Goal: Book appointment/travel/reservation

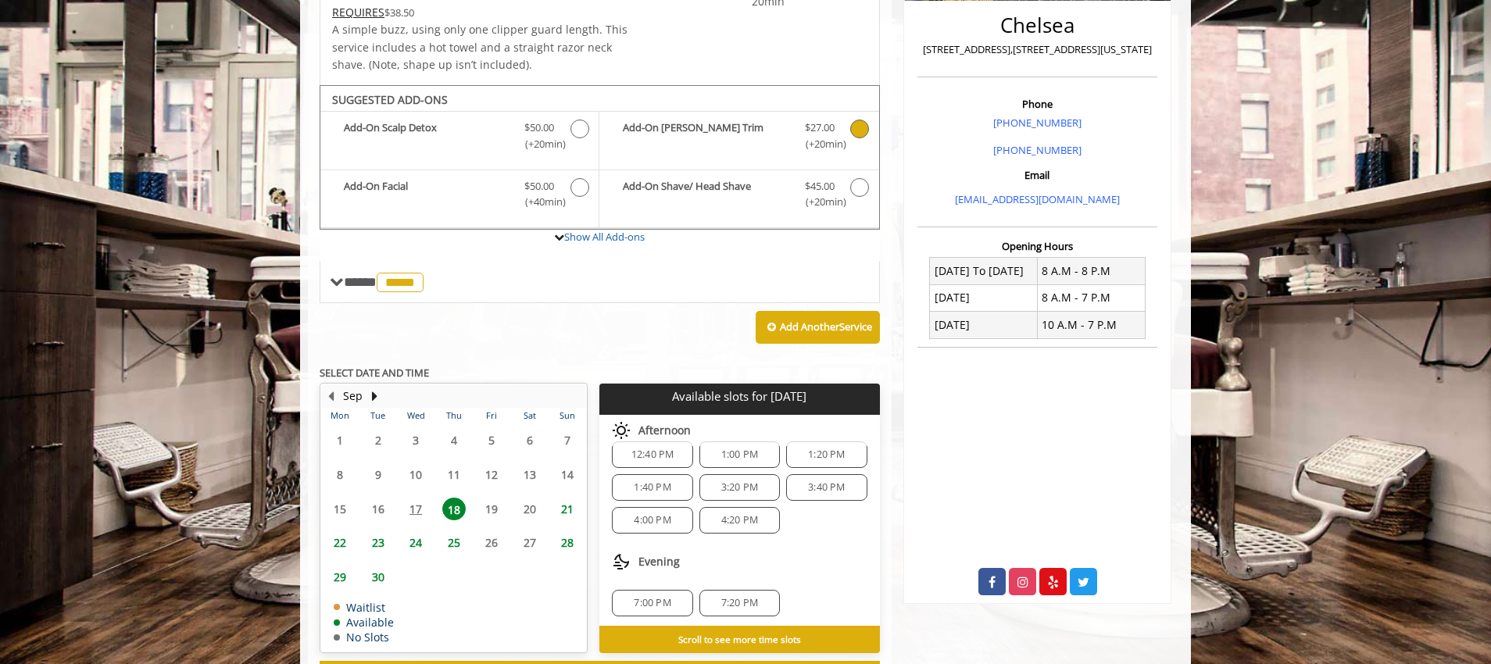
scroll to position [169, 0]
click at [734, 520] on span "4:20 PM" at bounding box center [739, 517] width 37 height 13
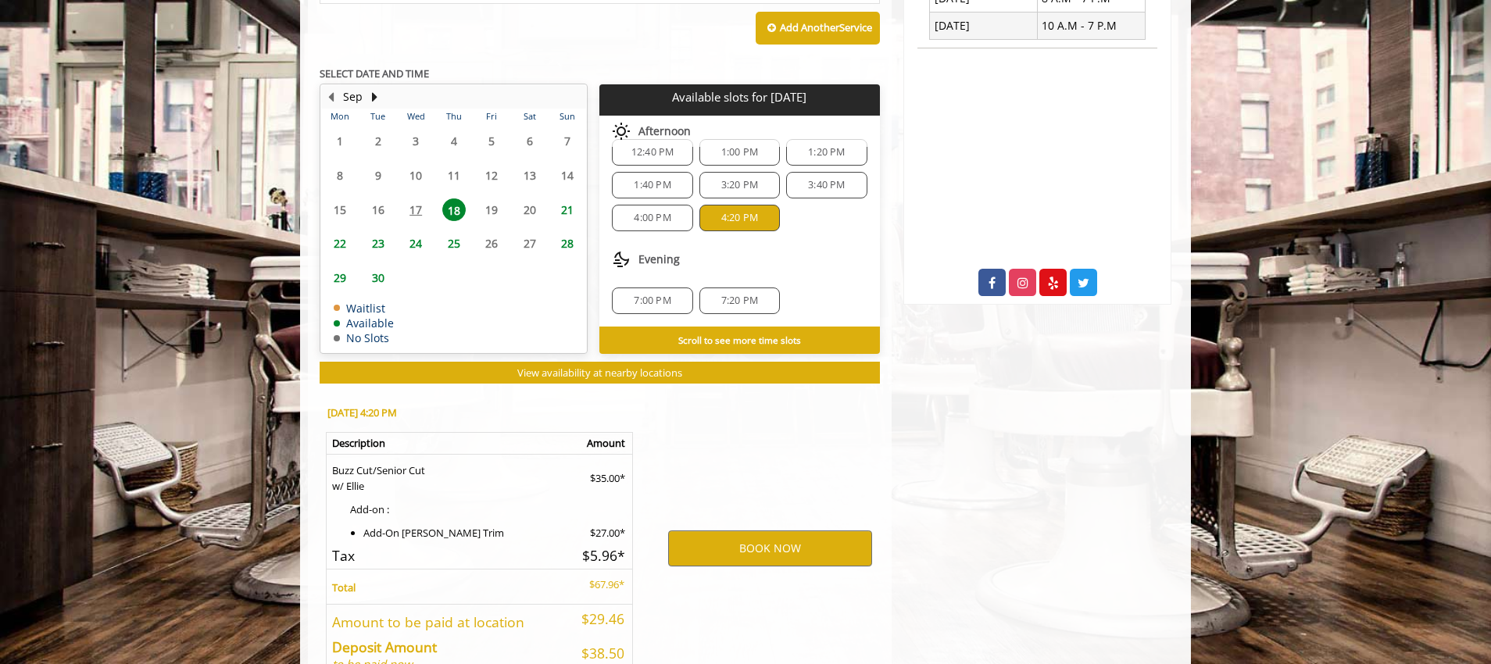
scroll to position [775, 0]
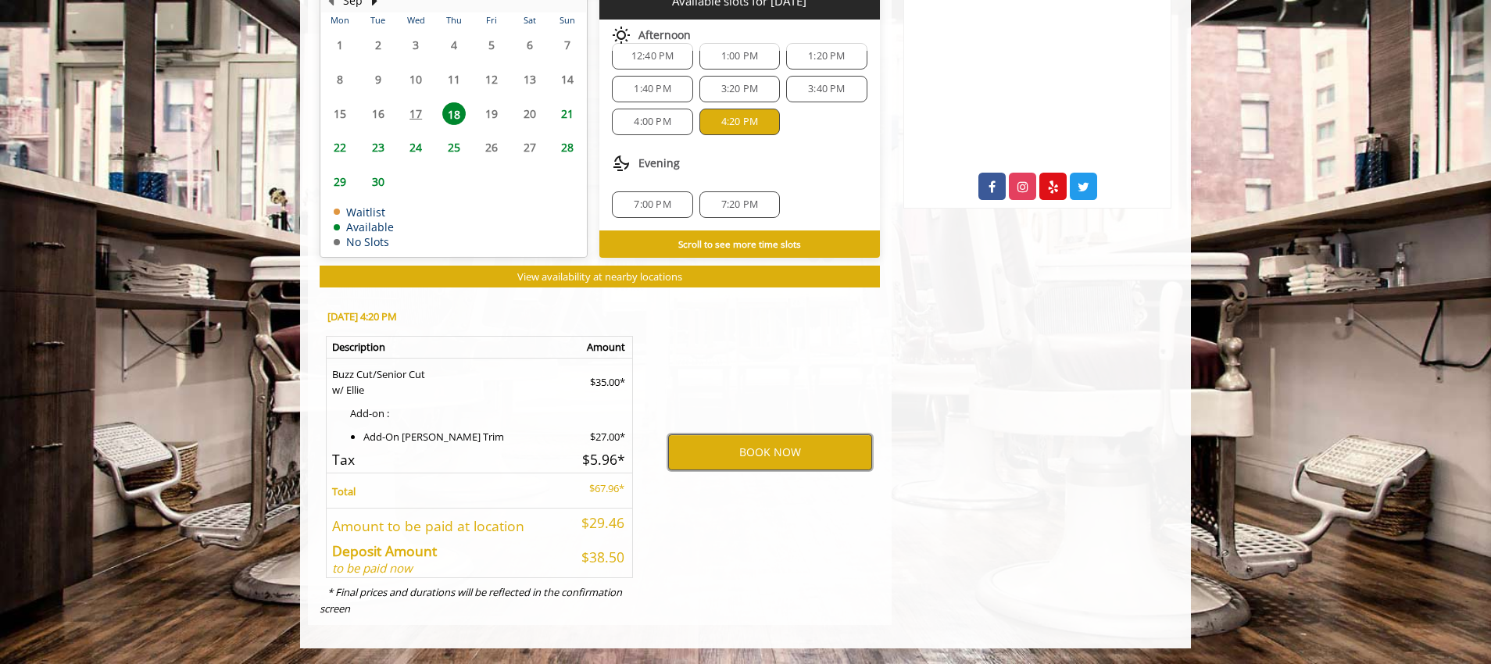
click at [750, 449] on button "BOOK NOW" at bounding box center [770, 453] width 204 height 36
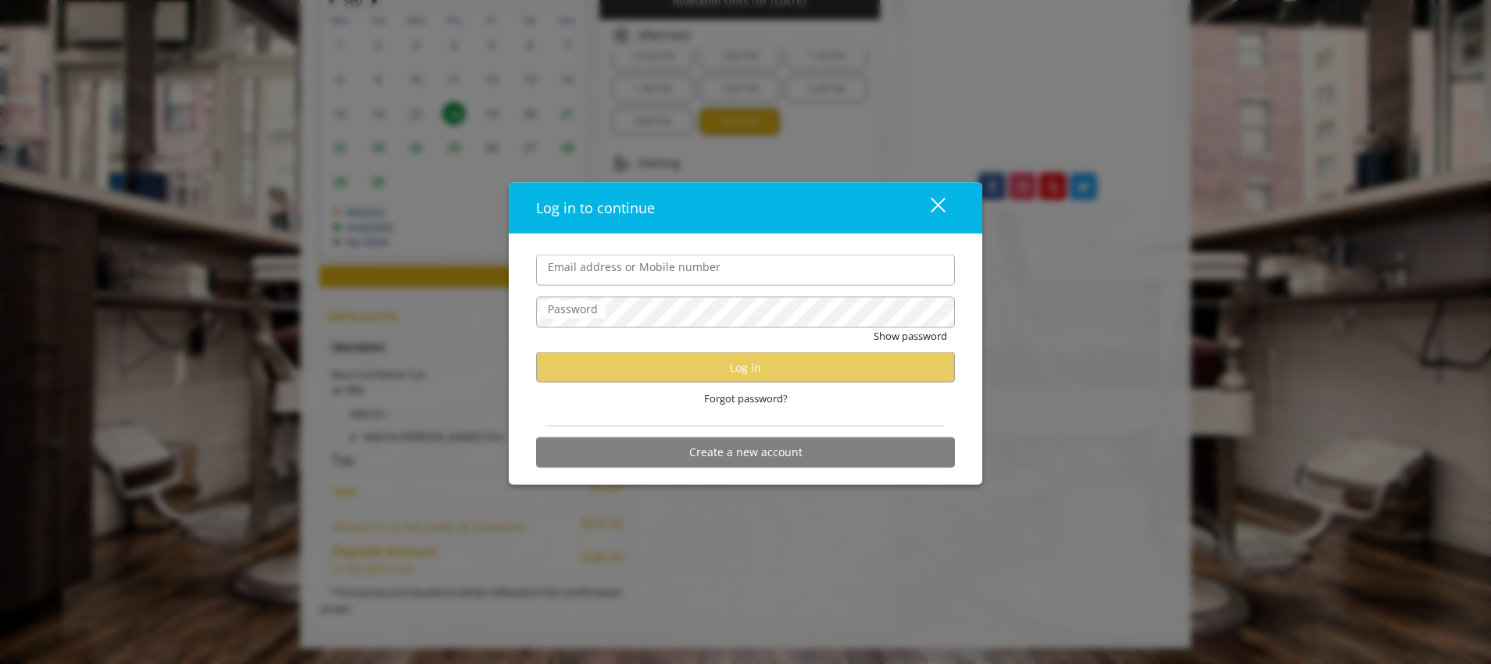
click at [666, 270] on input "Email address or Mobile number" at bounding box center [745, 270] width 419 height 31
type input "**********"
click at [714, 278] on input "**********" at bounding box center [745, 270] width 419 height 31
click at [930, 207] on div "close" at bounding box center [928, 207] width 31 height 23
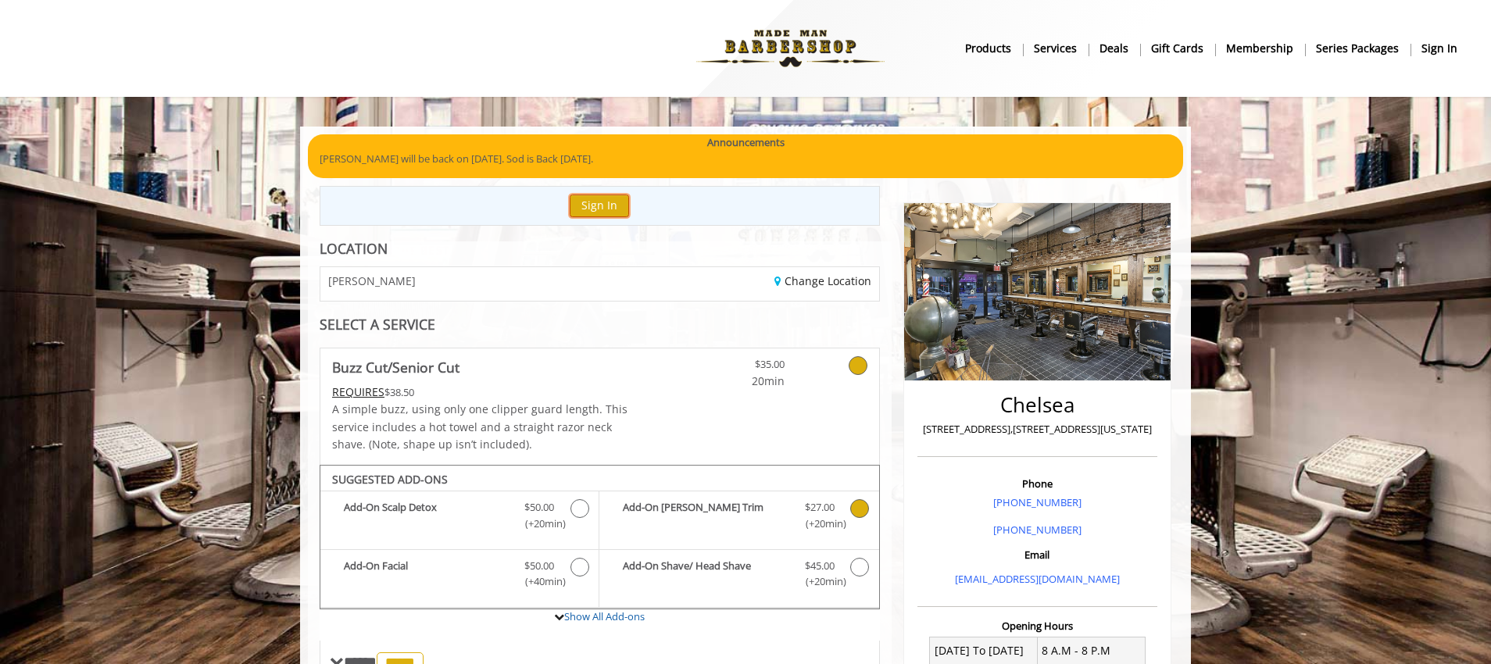
click at [598, 210] on button "Sign In" at bounding box center [599, 206] width 59 height 23
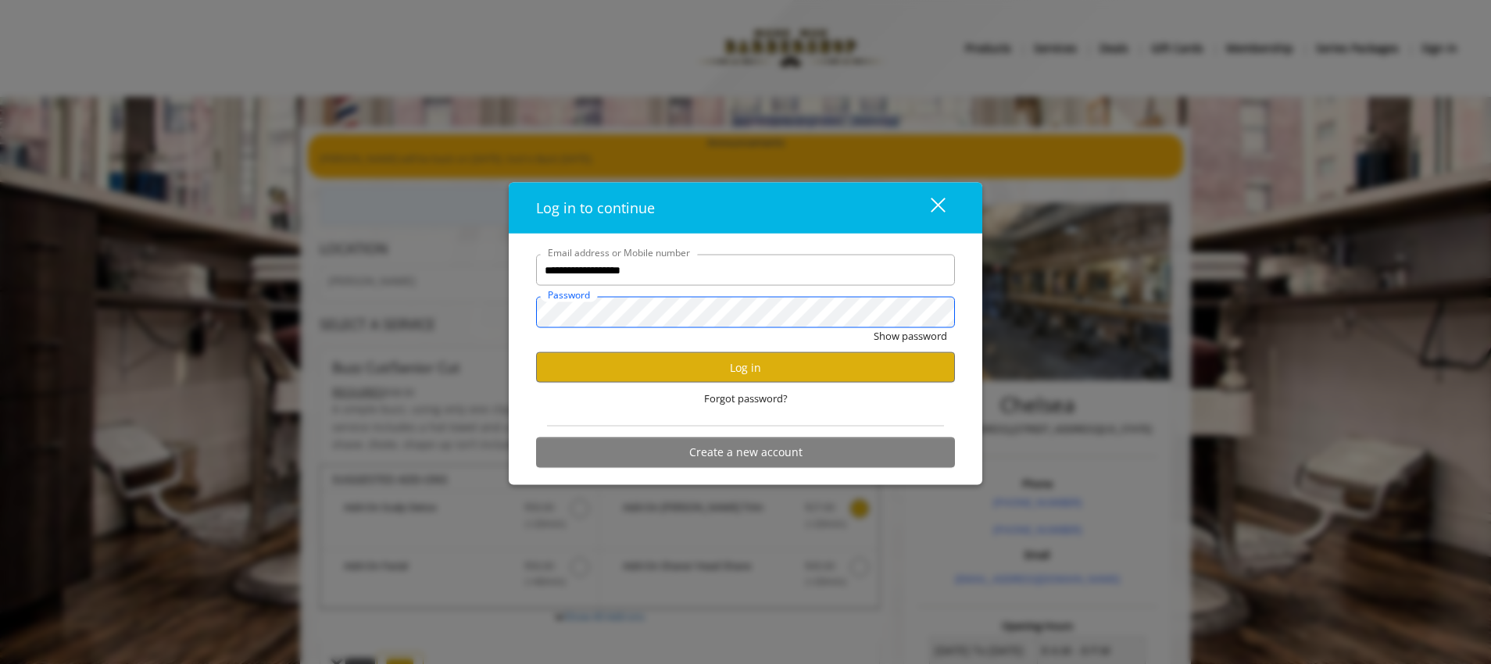
click at [874, 328] on button "Show password" at bounding box center [910, 336] width 73 height 16
click at [744, 374] on button "Log in" at bounding box center [745, 367] width 419 height 30
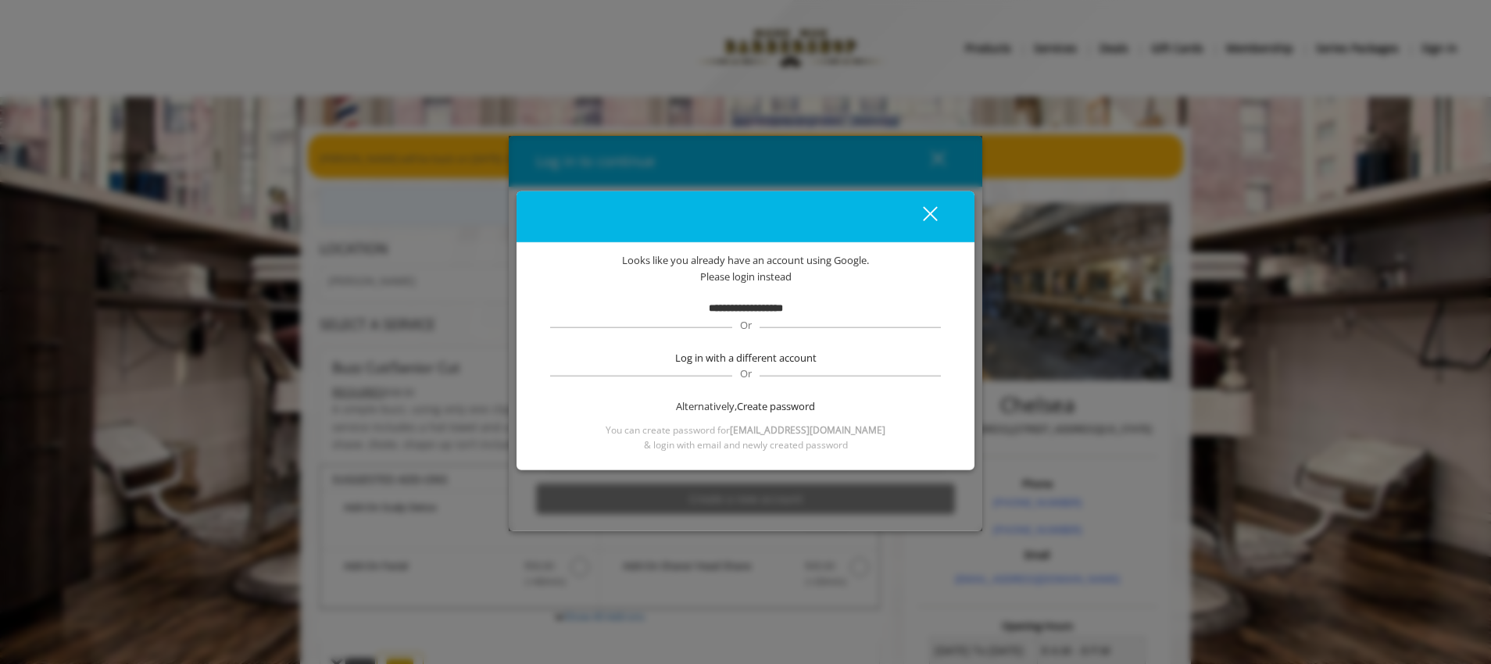
click at [760, 313] on b "**********" at bounding box center [746, 308] width 74 height 10
click at [921, 214] on div "close" at bounding box center [920, 216] width 31 height 23
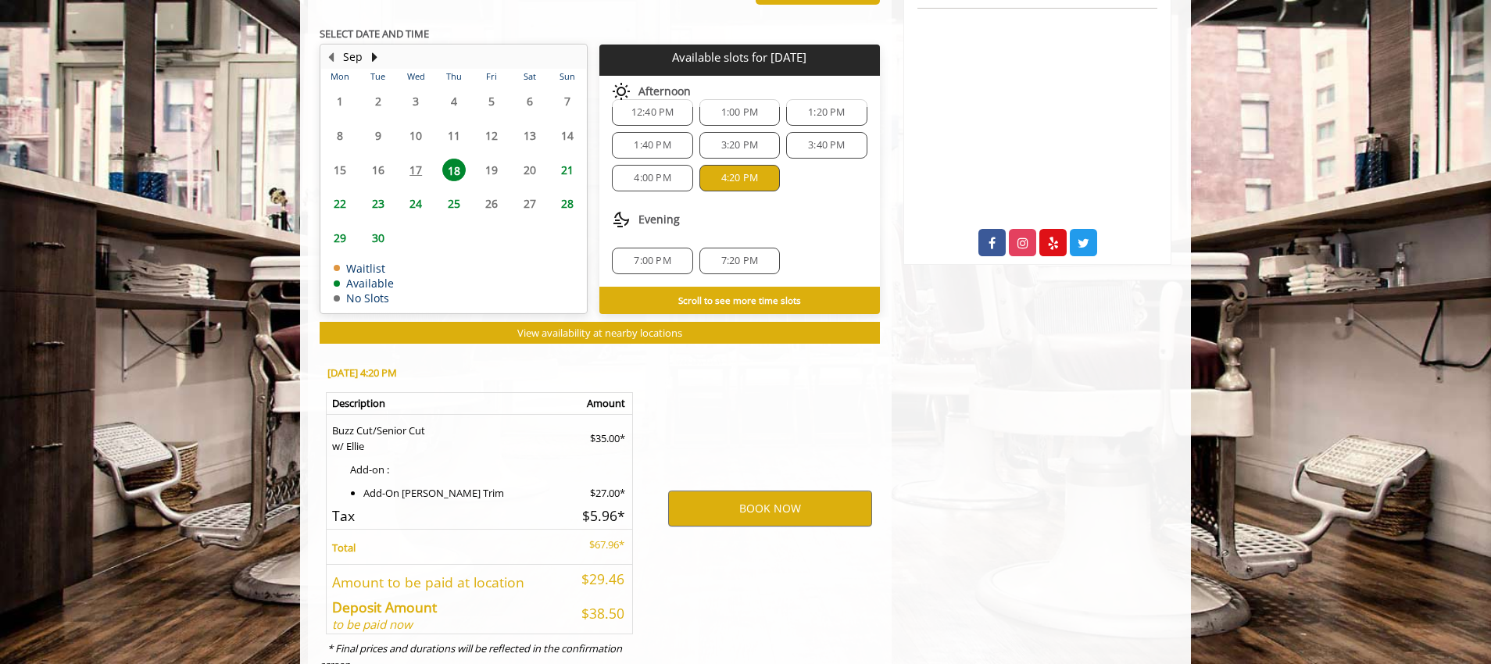
scroll to position [775, 0]
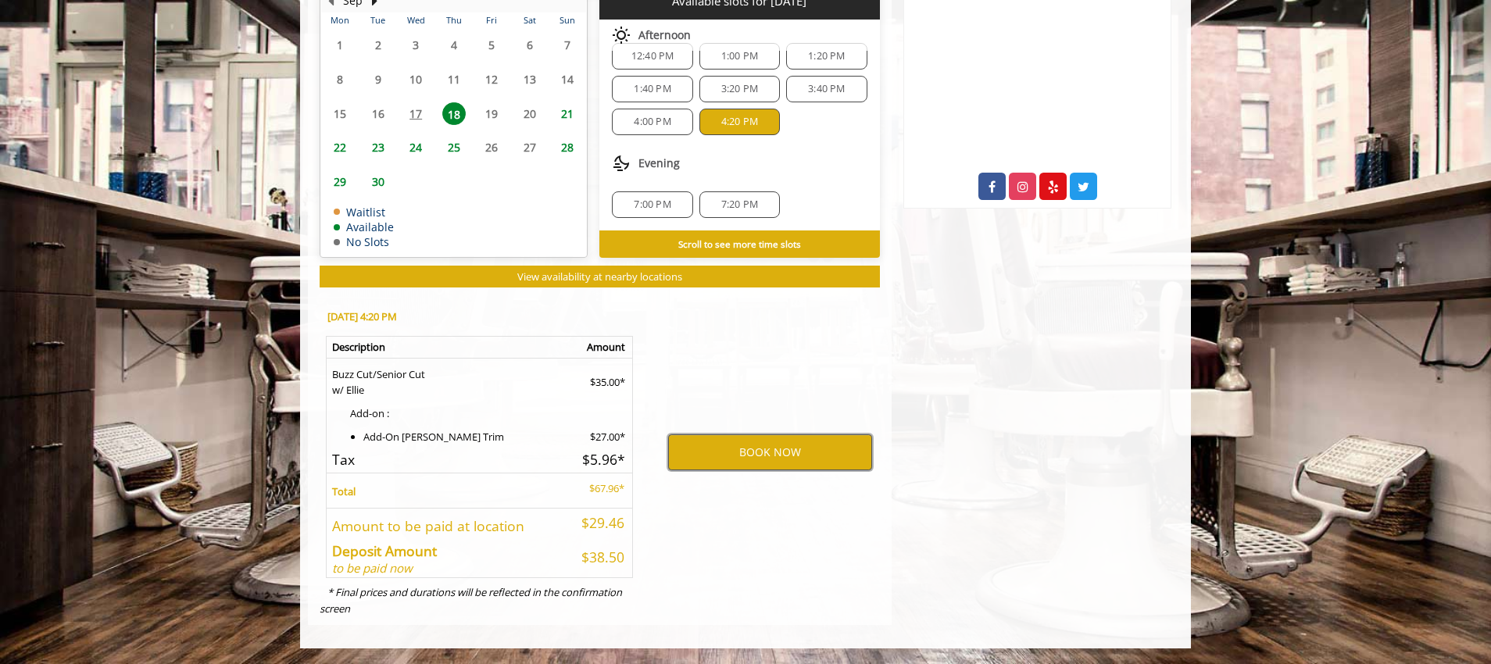
click at [764, 451] on button "BOOK NOW" at bounding box center [770, 453] width 204 height 36
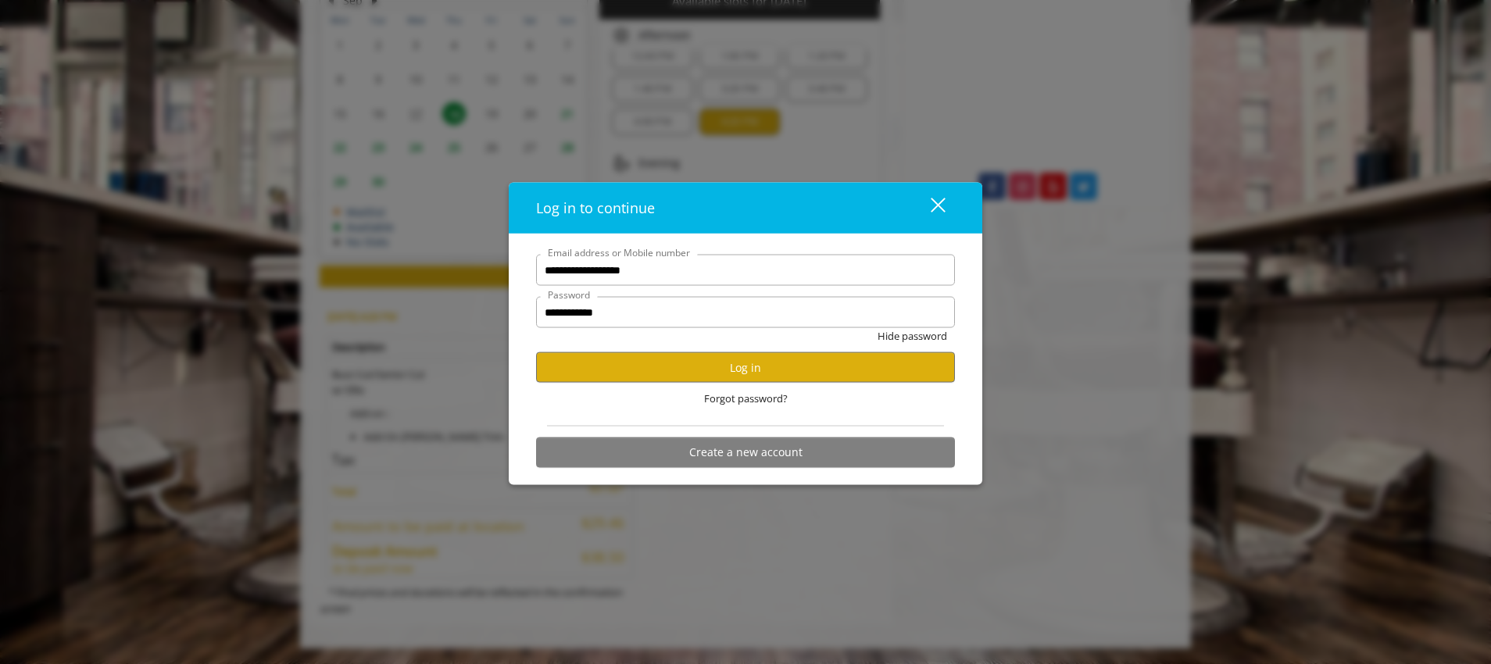
click at [937, 198] on div "close" at bounding box center [928, 207] width 31 height 23
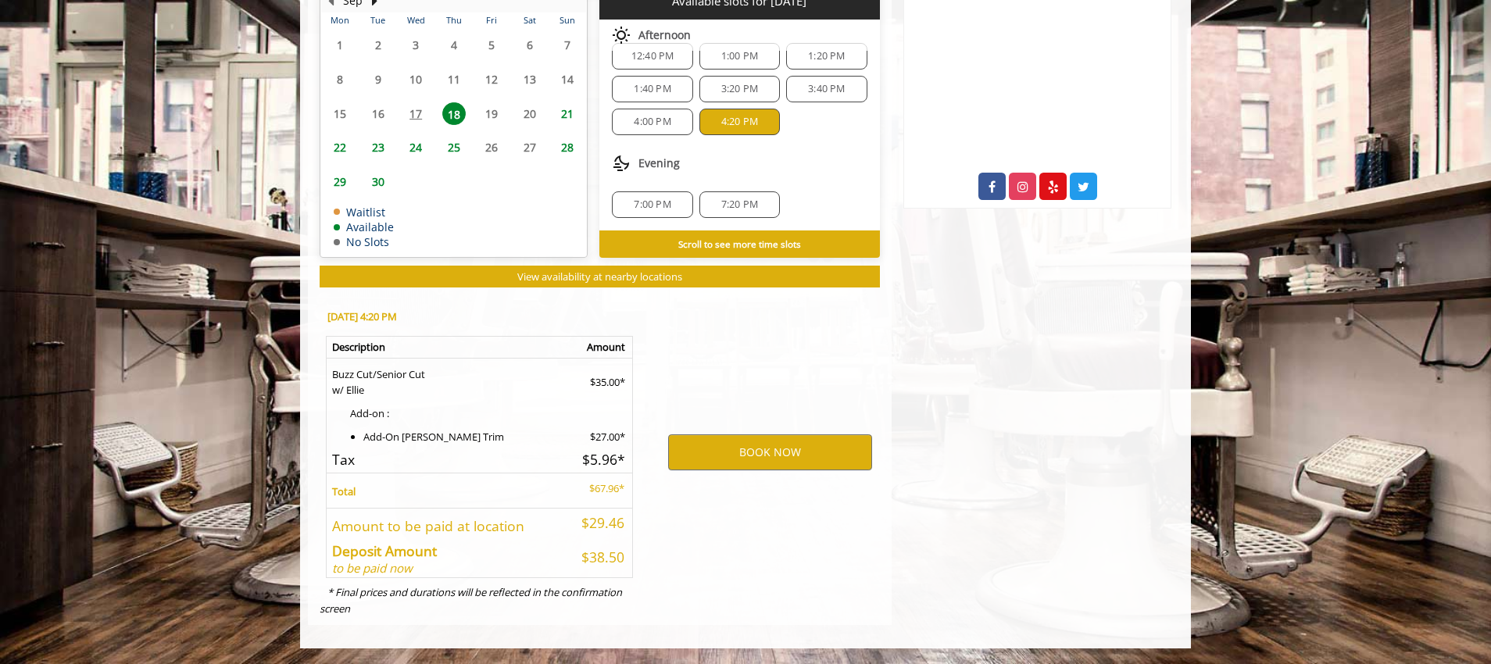
scroll to position [0, 0]
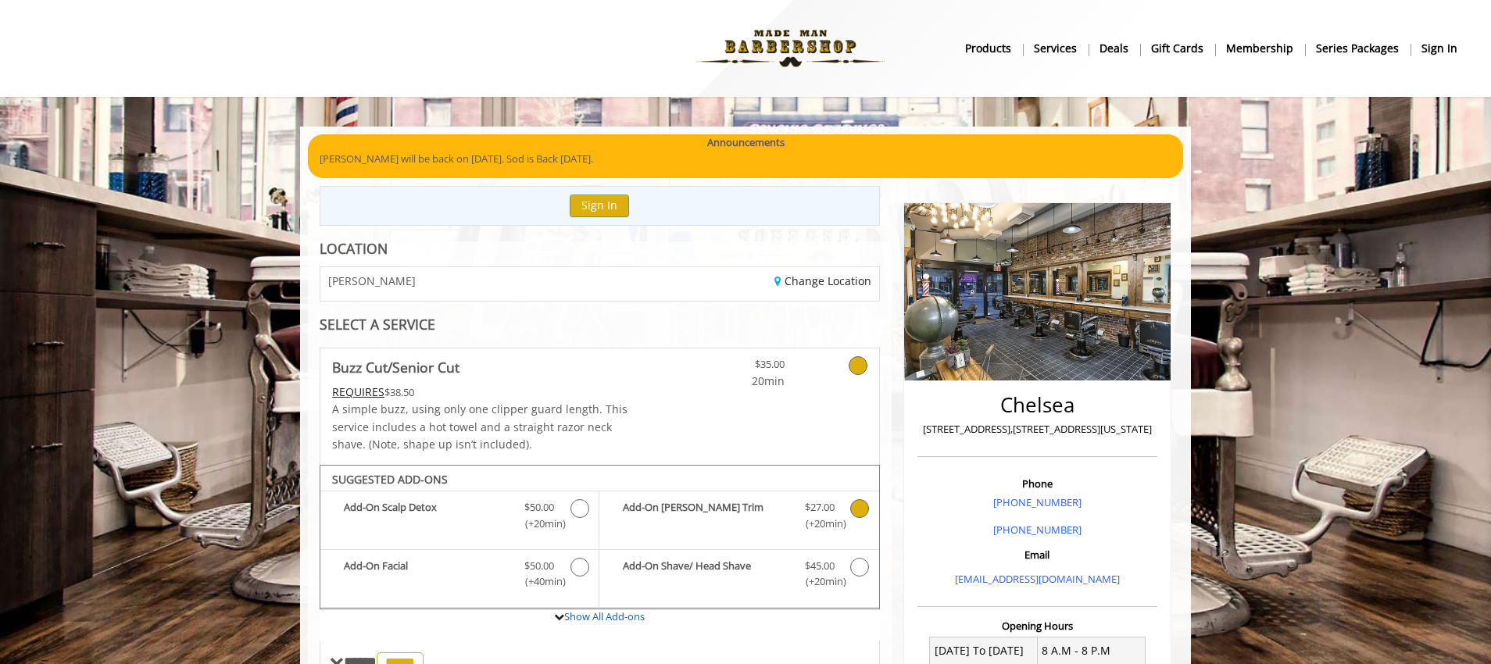
click at [1436, 55] on b "sign in" at bounding box center [1440, 48] width 36 height 17
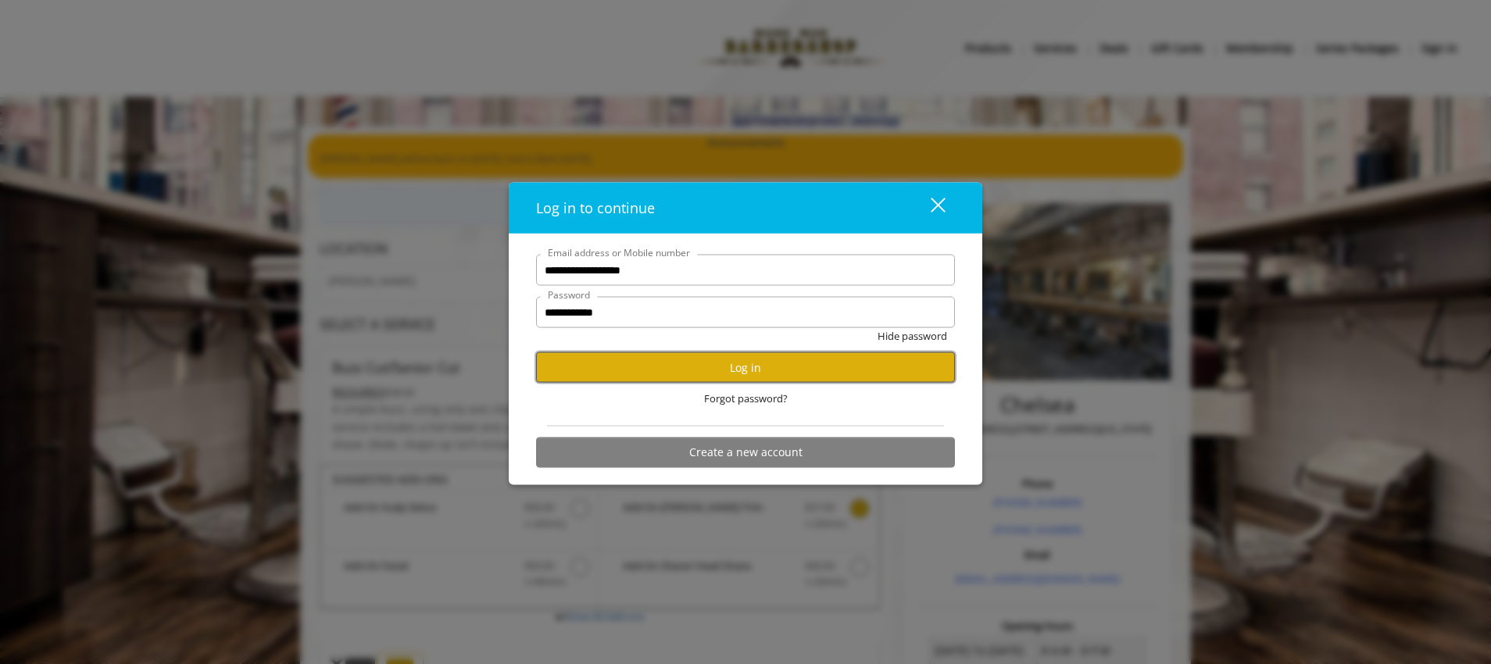
click at [857, 358] on button "Log in" at bounding box center [745, 367] width 419 height 30
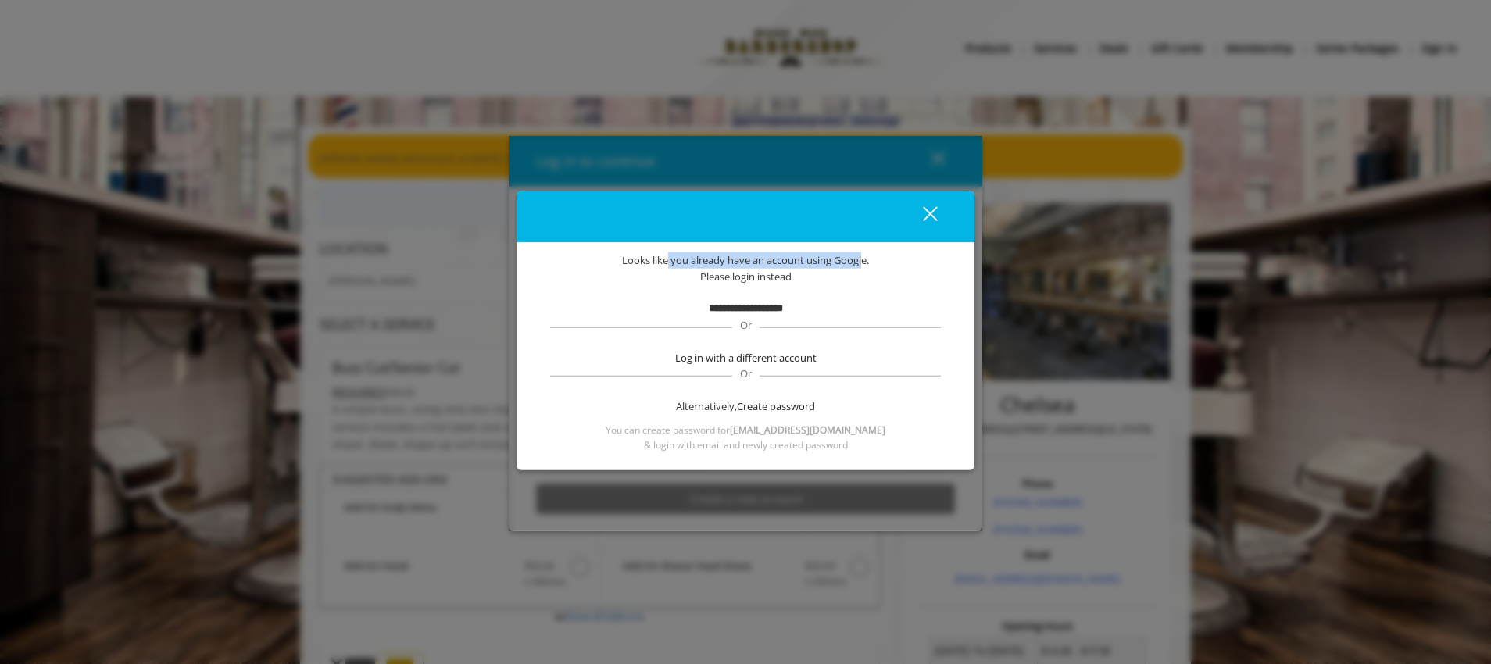
drag, startPoint x: 665, startPoint y: 254, endPoint x: 870, endPoint y: 254, distance: 204.8
click at [863, 254] on span "Looks like you already have an account using Google." at bounding box center [745, 260] width 247 height 16
click at [869, 254] on span "Looks like you already have an account using Google." at bounding box center [745, 260] width 247 height 16
click at [932, 207] on div "close" at bounding box center [920, 216] width 31 height 23
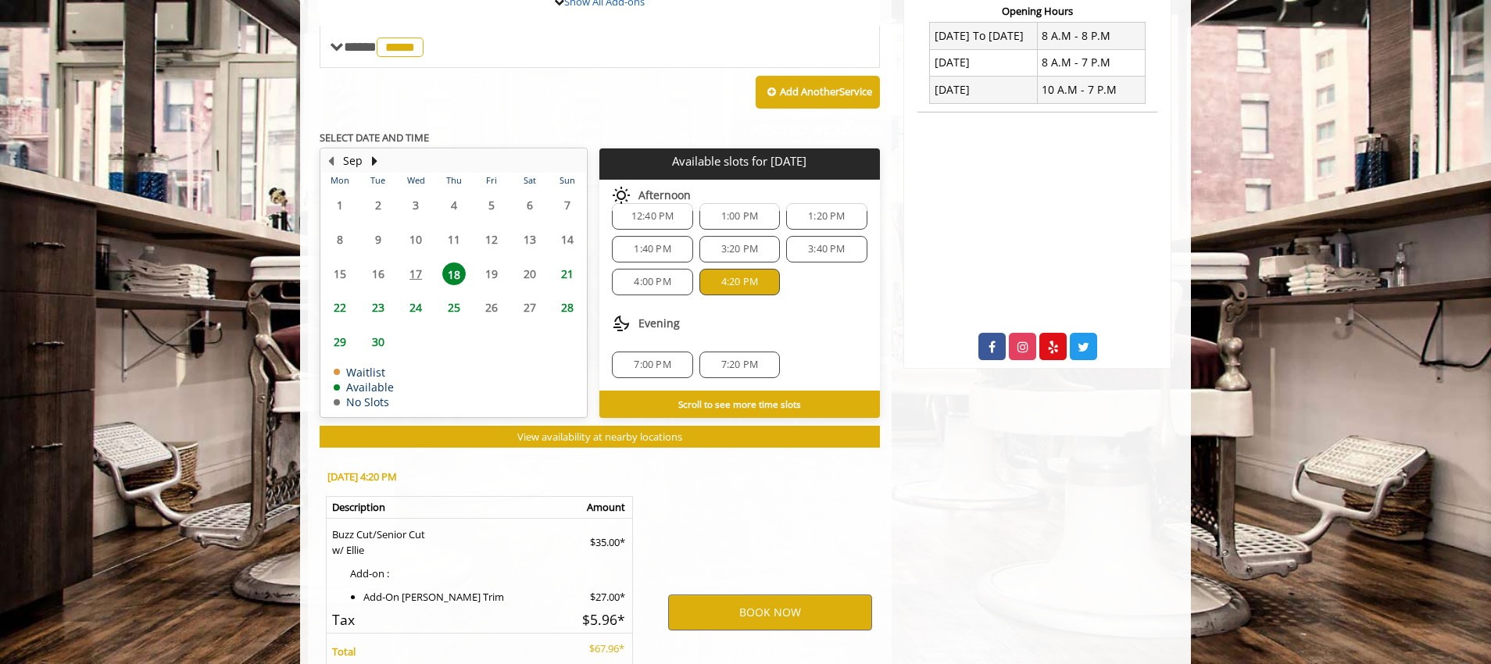
scroll to position [618, 0]
